Goal: Information Seeking & Learning: Learn about a topic

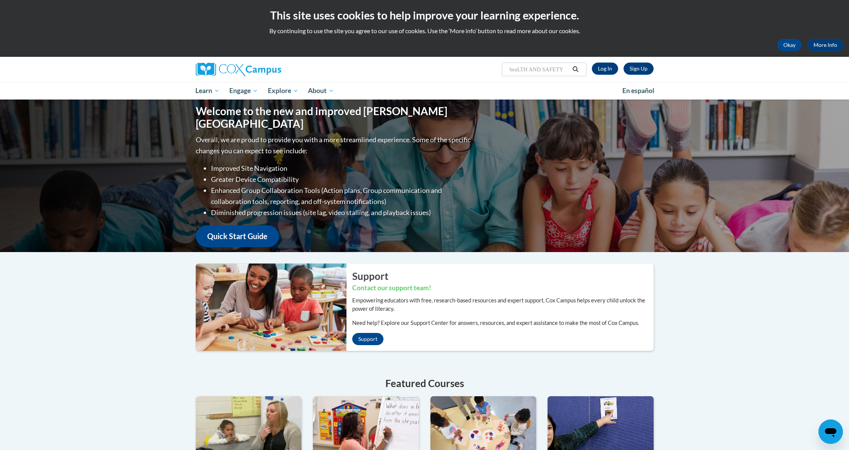
type input "heaLTH AND SAFETY\"
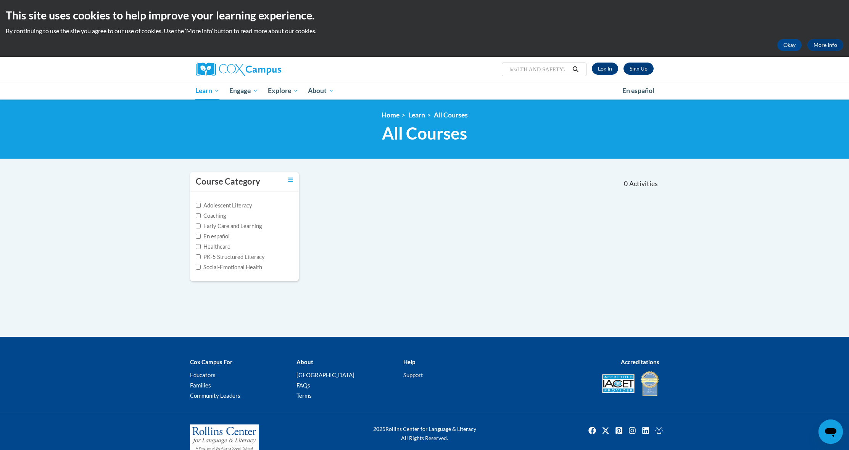
drag, startPoint x: 567, startPoint y: 71, endPoint x: 530, endPoint y: 70, distance: 37.0
click at [530, 70] on input "heaLTH AND SAFETY\" at bounding box center [539, 69] width 61 height 9
type input "heaLTH"
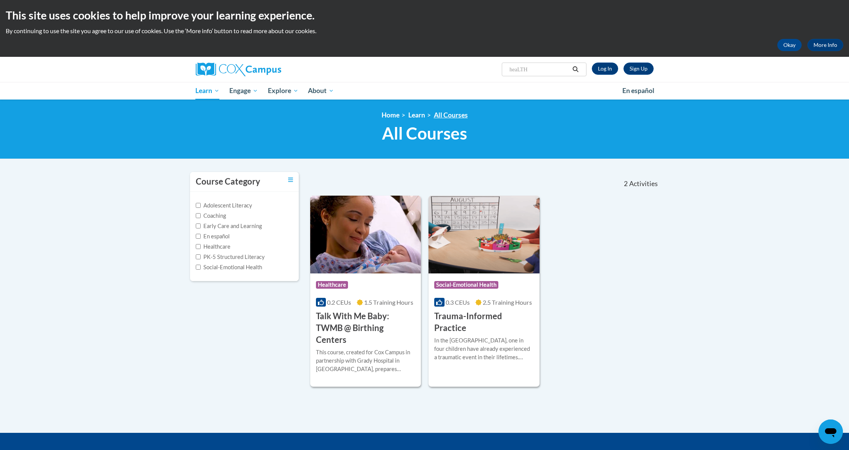
click at [454, 114] on link "All Courses" at bounding box center [451, 115] width 34 height 8
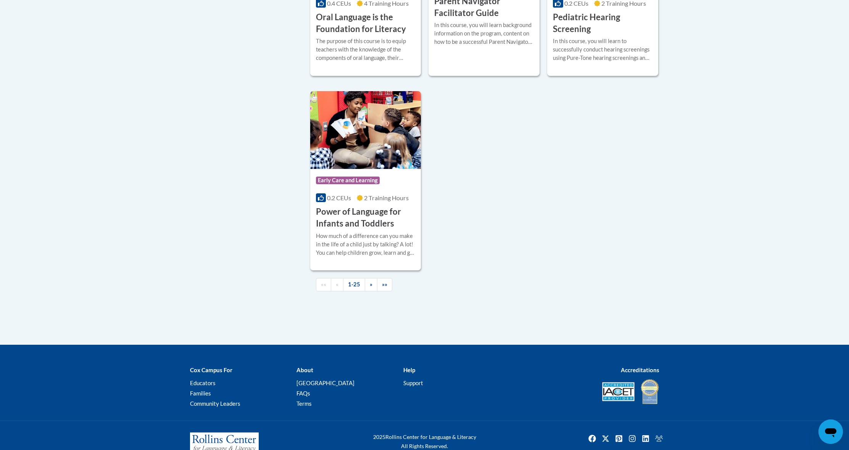
scroll to position [1683, 0]
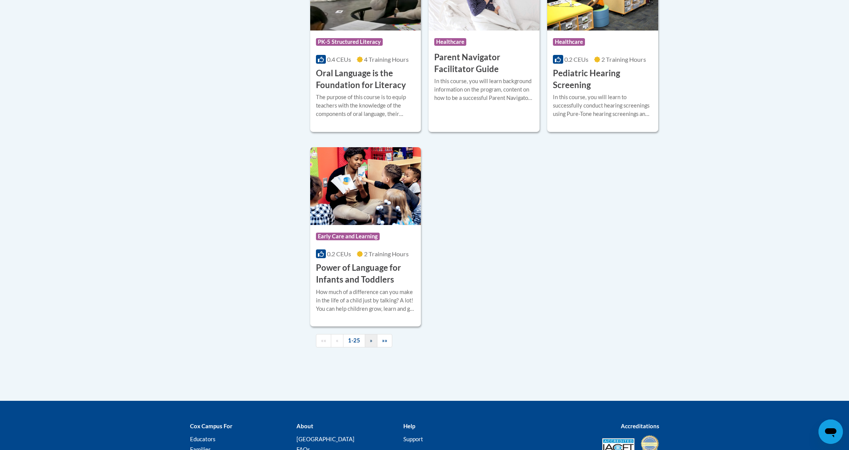
click at [371, 344] on span "»" at bounding box center [371, 340] width 3 height 6
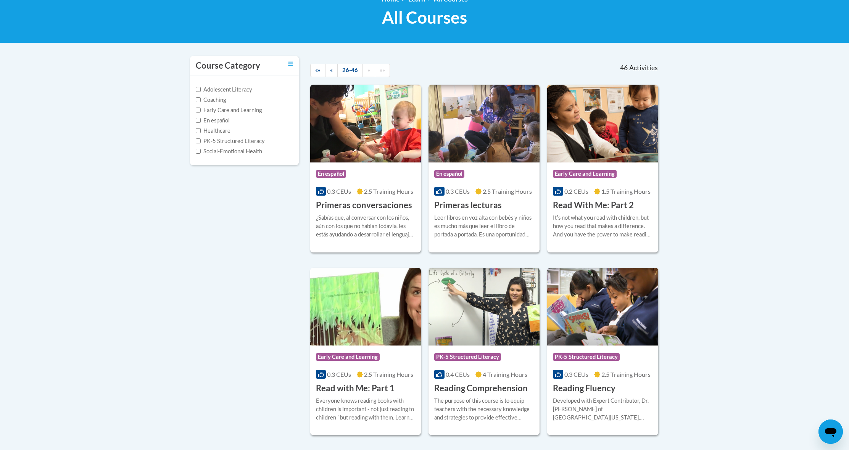
scroll to position [118, 0]
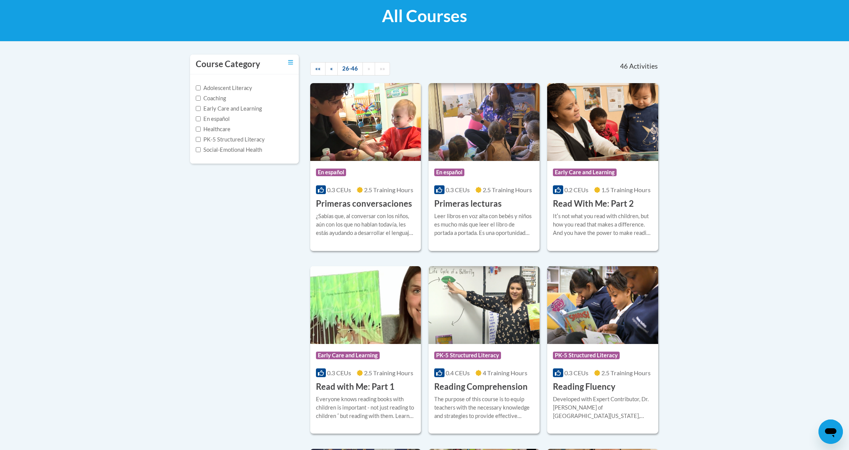
click at [198, 107] on input "Early Care and Learning" at bounding box center [198, 108] width 5 height 5
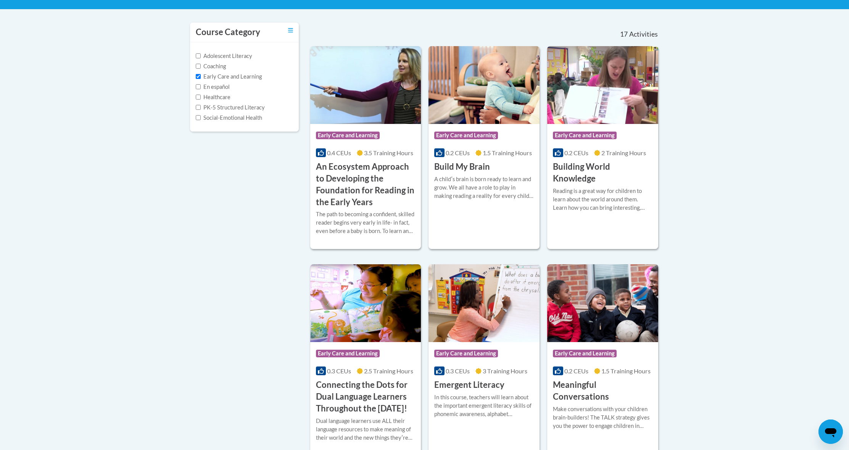
scroll to position [147, 0]
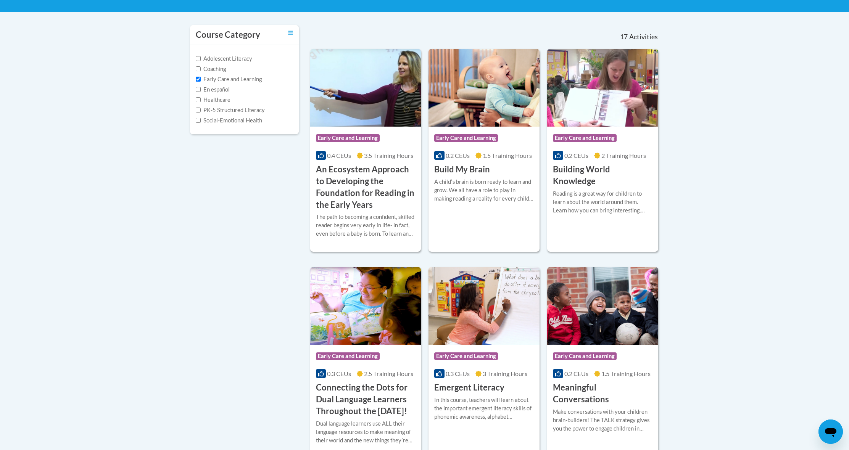
click at [198, 79] on input "Early Care and Learning" at bounding box center [198, 79] width 5 height 5
checkbox input "false"
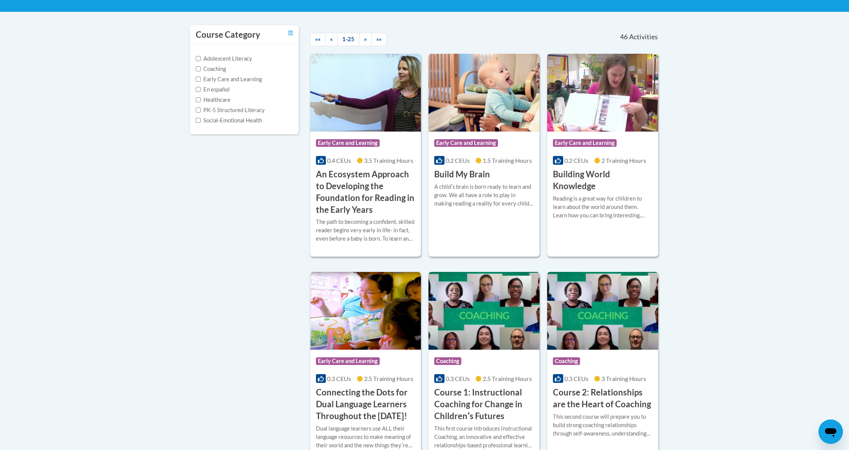
click at [228, 99] on label "Healthcare" at bounding box center [213, 100] width 35 height 8
click at [201, 99] on input "Healthcare" at bounding box center [198, 99] width 5 height 5
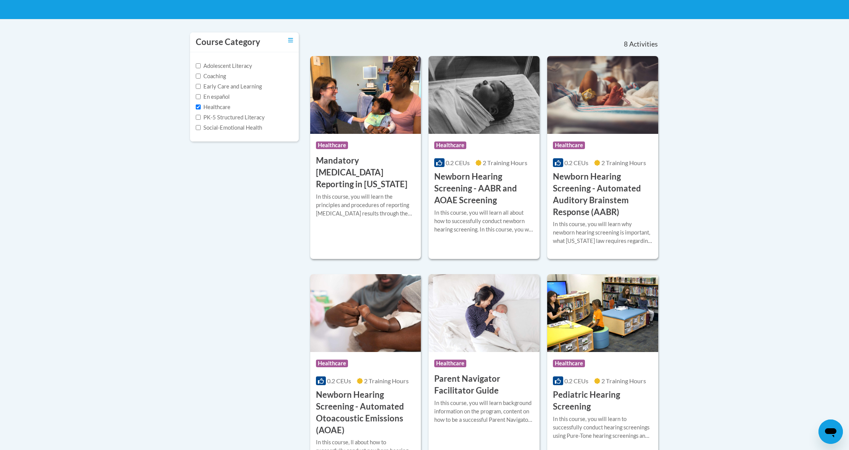
scroll to position [134, 0]
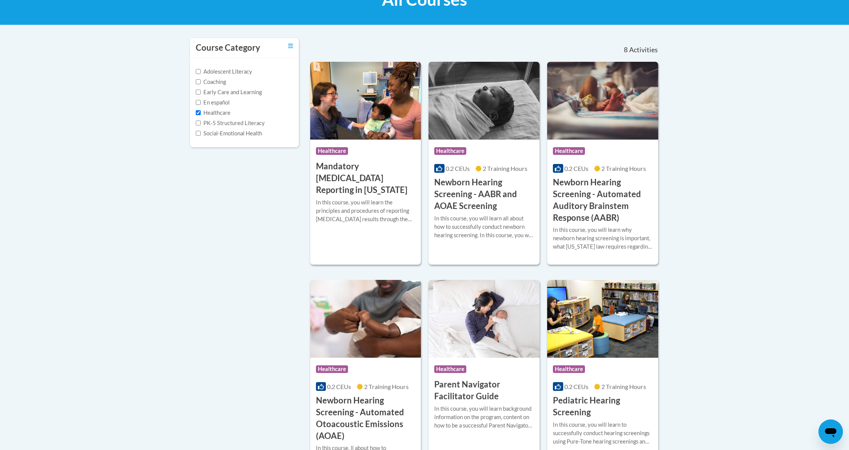
click at [198, 115] on label "Healthcare" at bounding box center [213, 113] width 35 height 8
click at [198, 115] on input "Healthcare" at bounding box center [198, 112] width 5 height 5
checkbox input "false"
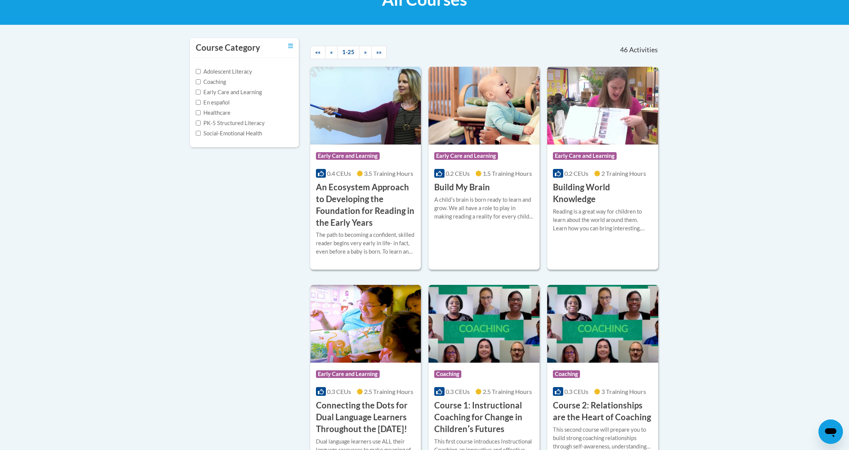
click at [202, 73] on label "Adolescent Literacy" at bounding box center [224, 72] width 56 height 8
click at [201, 73] on input "Adolescent Literacy" at bounding box center [198, 71] width 5 height 5
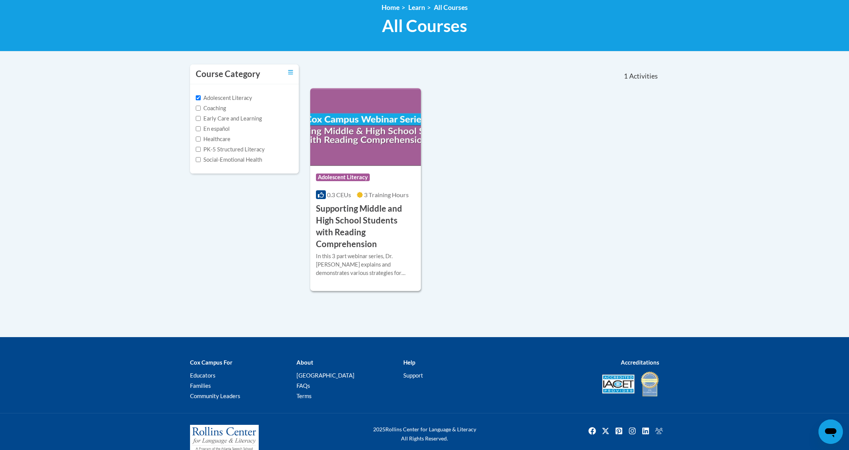
click at [204, 97] on label "Adolescent Literacy" at bounding box center [224, 98] width 56 height 8
click at [201, 97] on input "Adolescent Literacy" at bounding box center [198, 97] width 5 height 5
checkbox input "false"
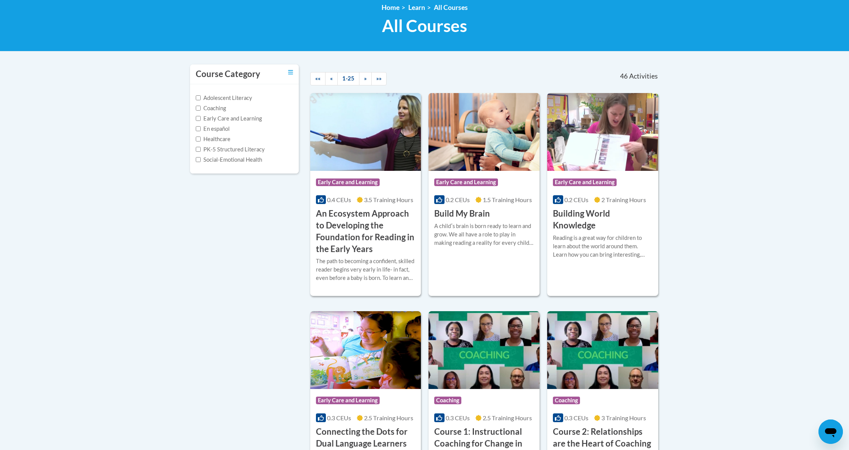
click at [208, 120] on label "Early Care and Learning" at bounding box center [229, 119] width 66 height 8
click at [201, 120] on input "Early Care and Learning" at bounding box center [198, 118] width 5 height 5
checkbox input "true"
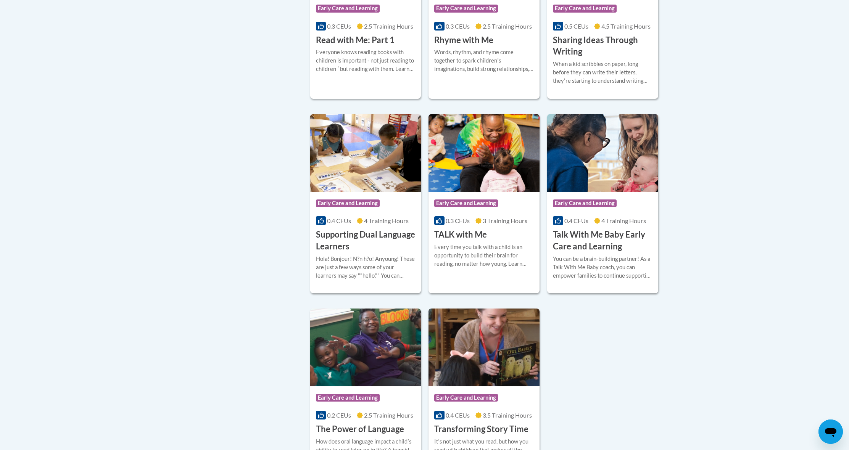
scroll to position [0, 0]
